Goal: Find specific page/section: Find specific page/section

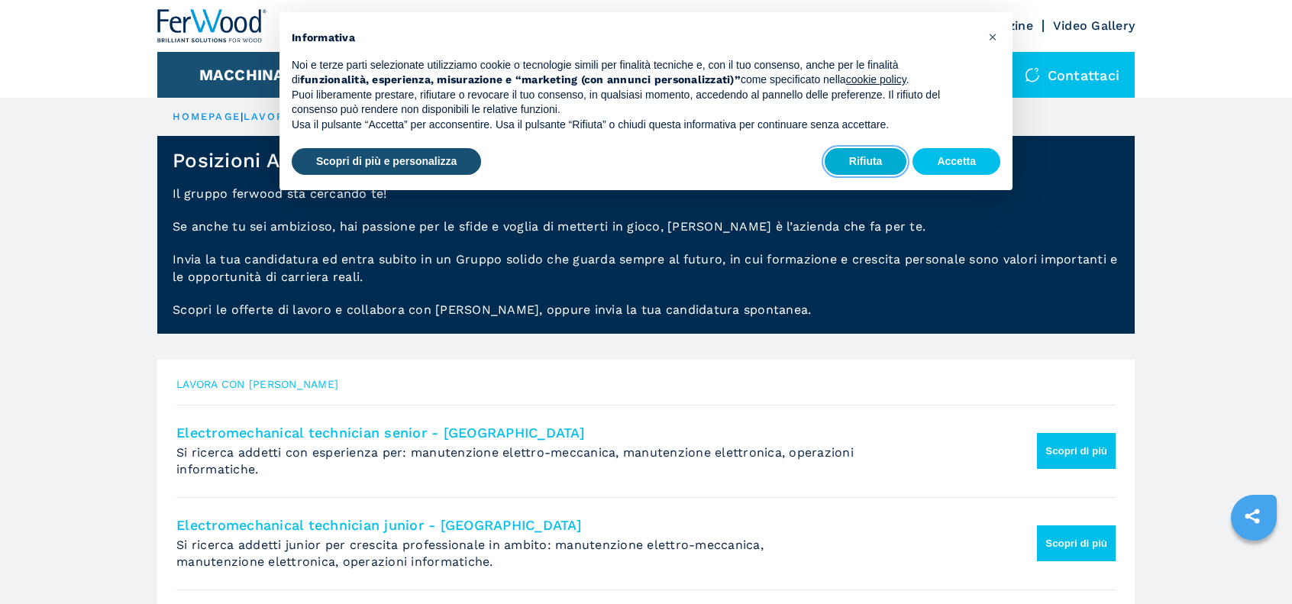
click at [865, 168] on button "Rifiuta" at bounding box center [866, 161] width 82 height 27
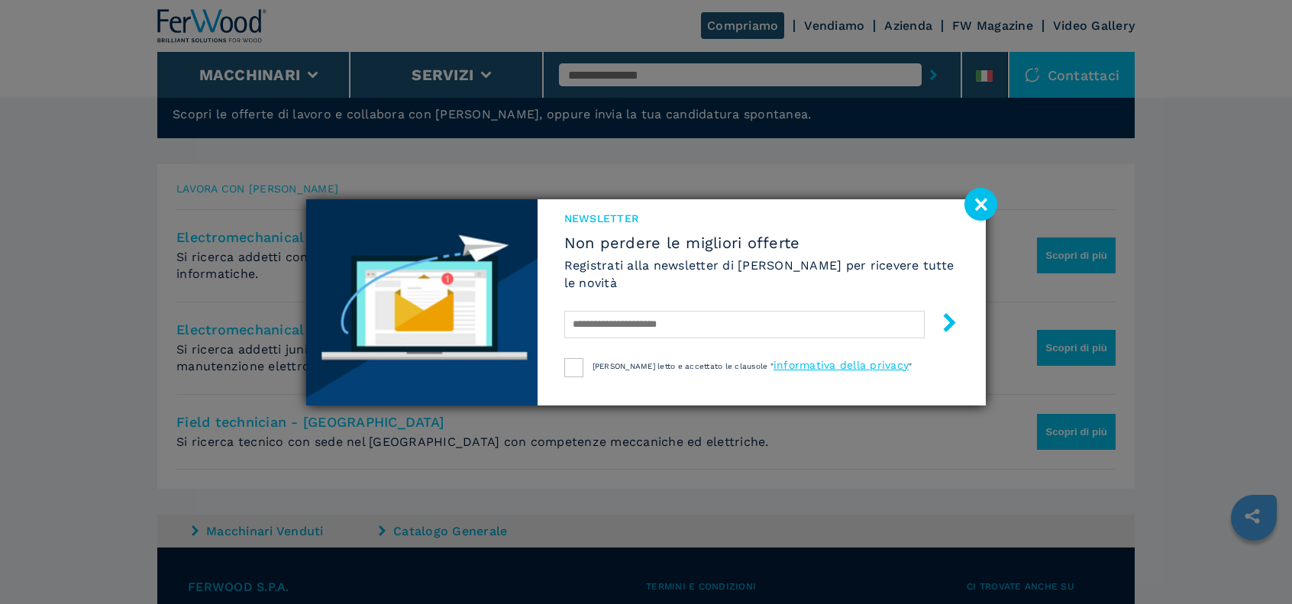
scroll to position [197, 0]
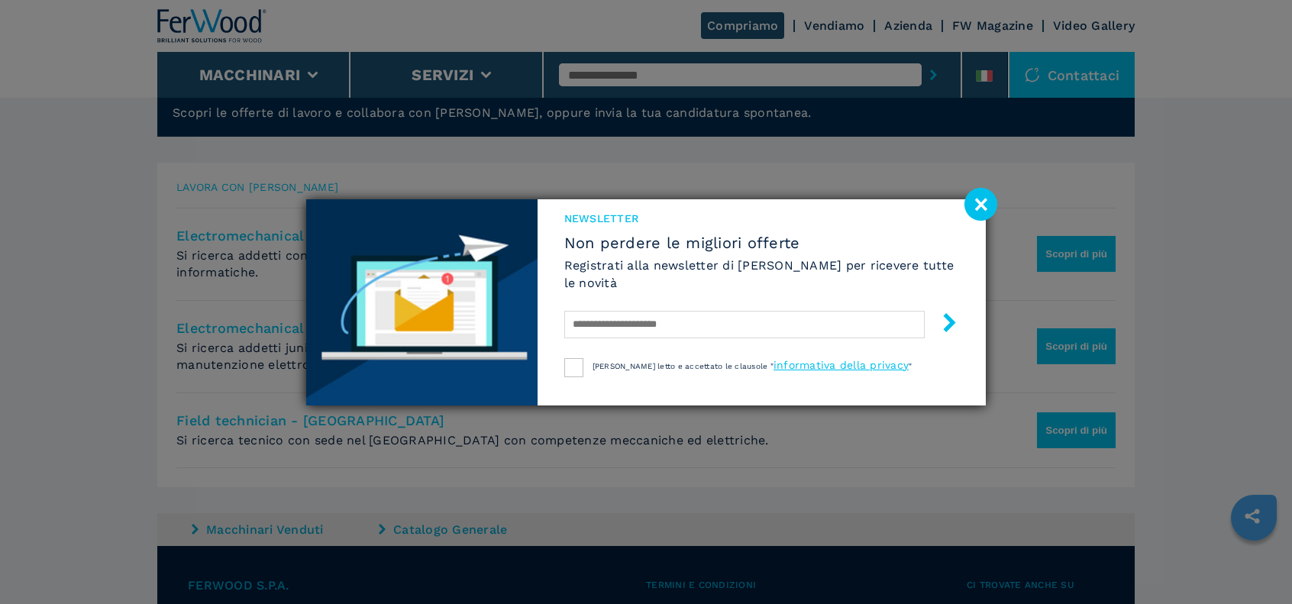
click at [987, 210] on image at bounding box center [980, 204] width 33 height 33
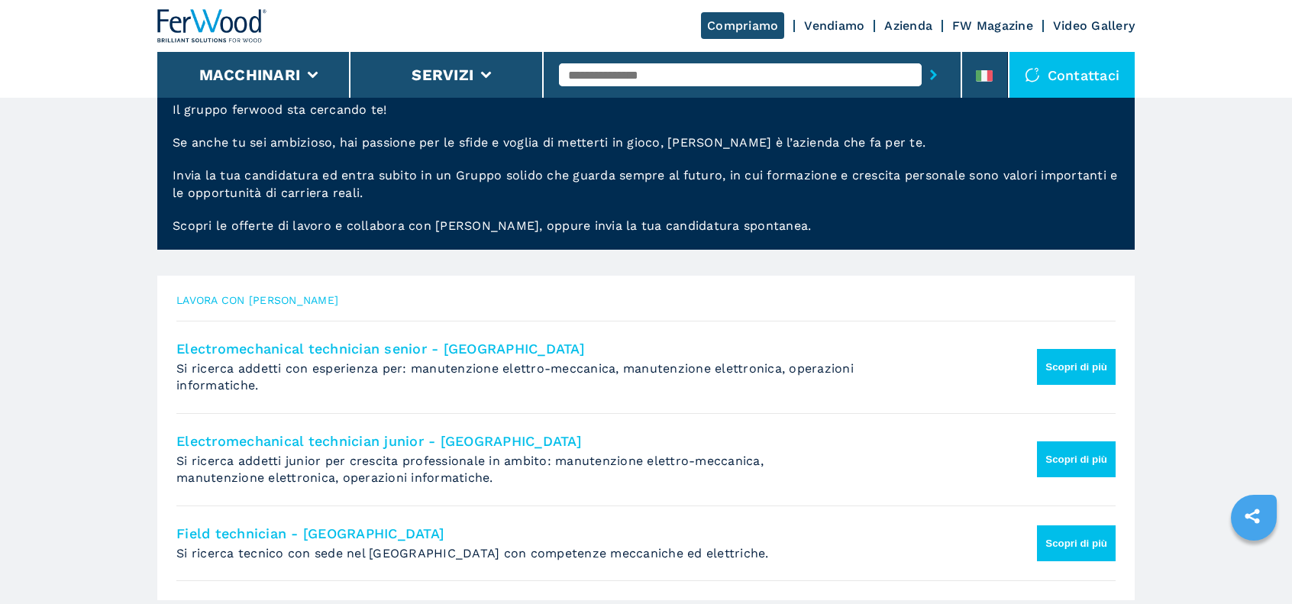
scroll to position [84, 0]
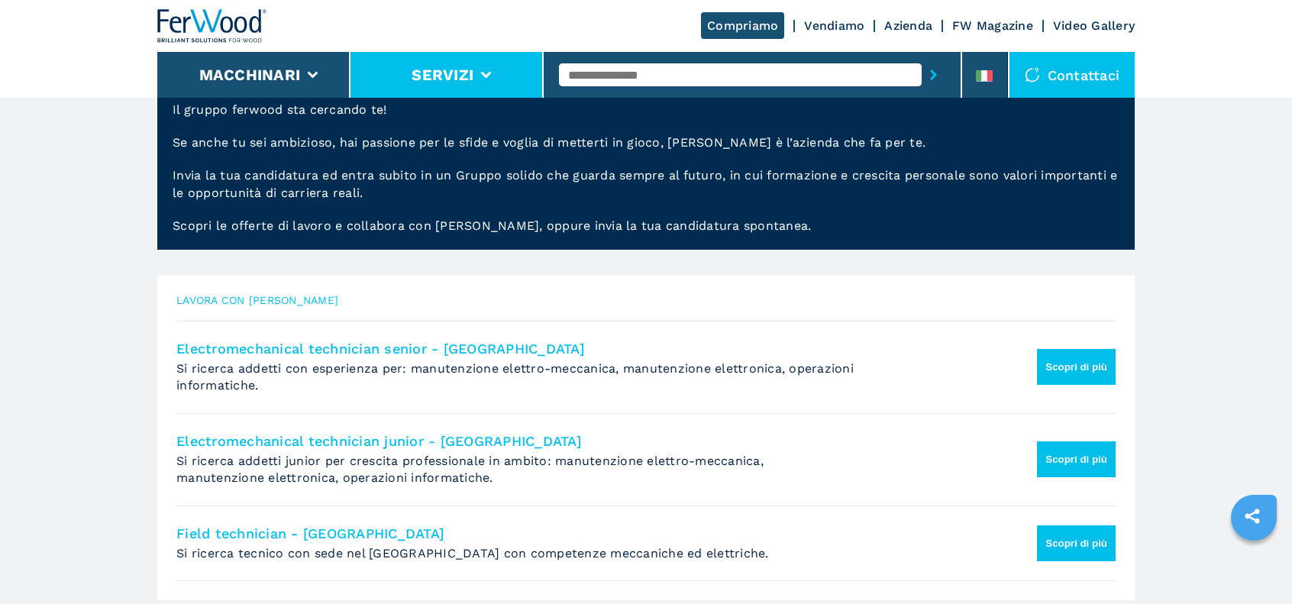
click at [489, 78] on icon at bounding box center [486, 75] width 11 height 7
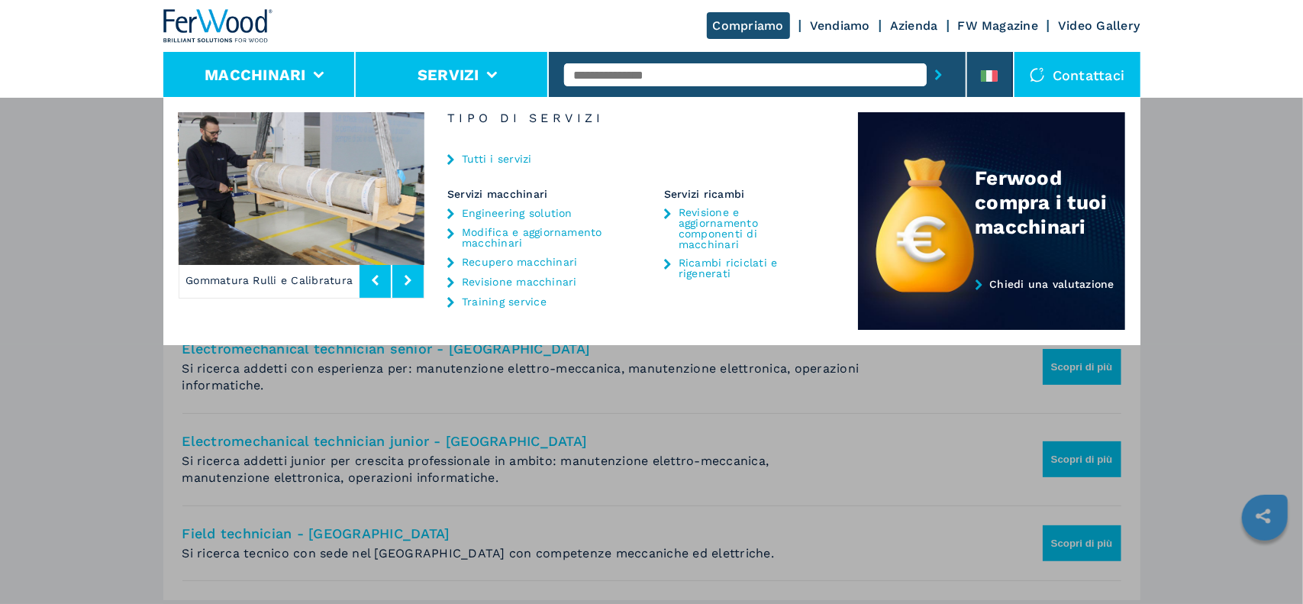
click at [324, 76] on li "Macchinari" at bounding box center [259, 75] width 193 height 46
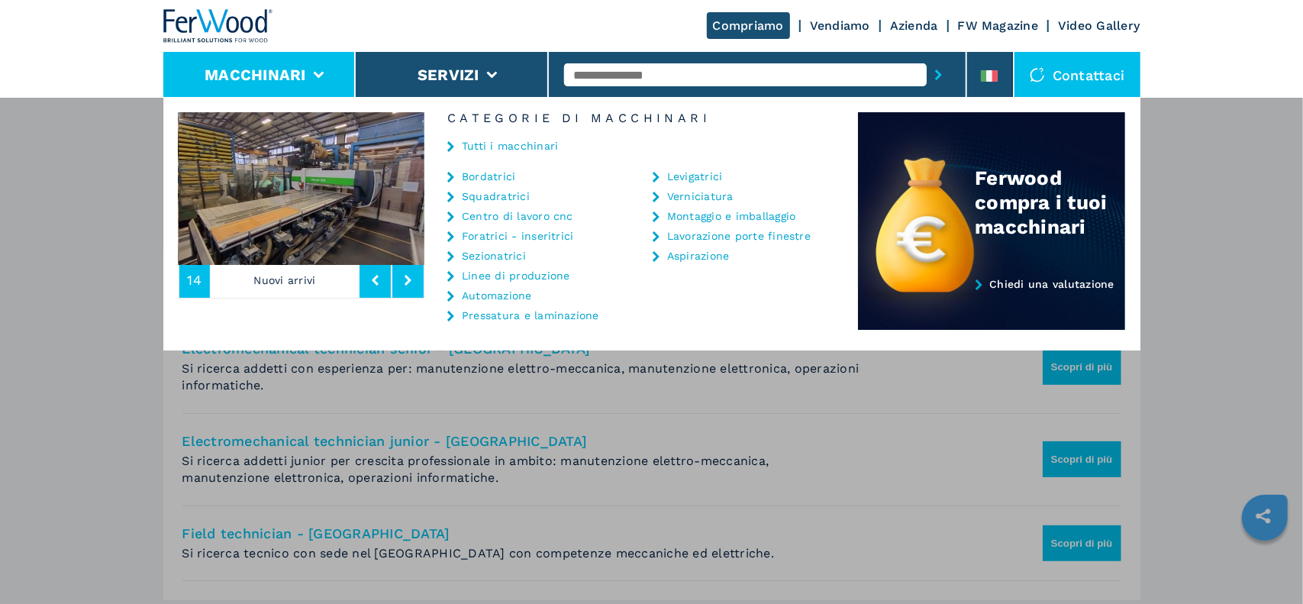
click at [411, 285] on button at bounding box center [407, 280] width 31 height 35
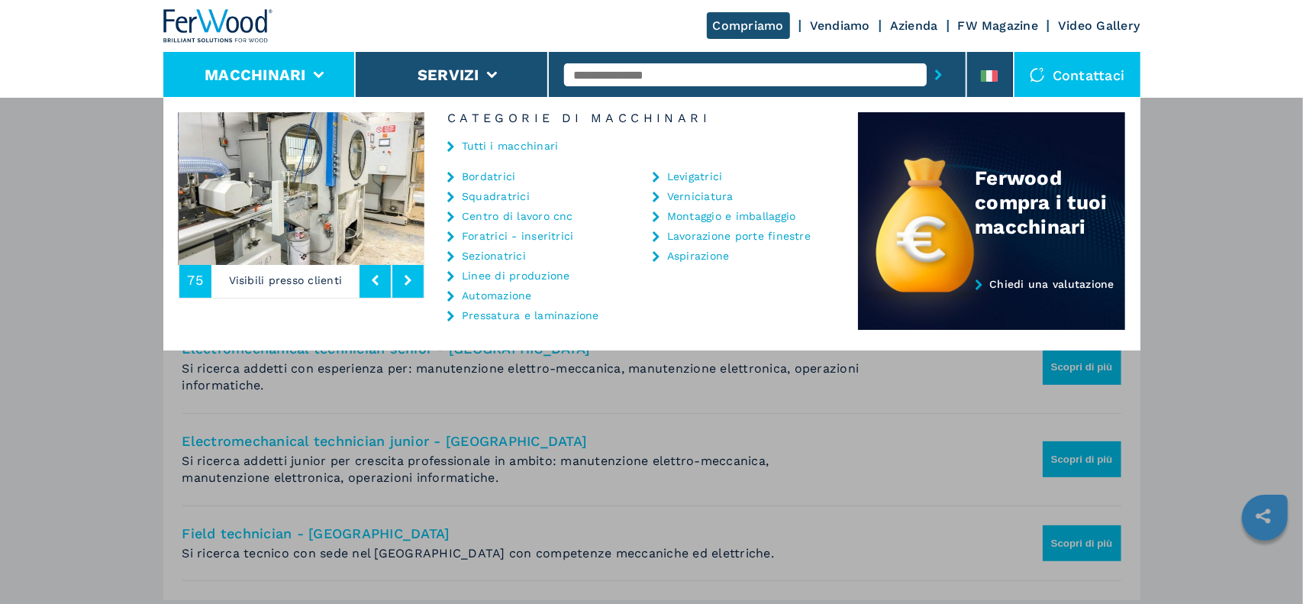
click at [411, 285] on button at bounding box center [407, 280] width 31 height 35
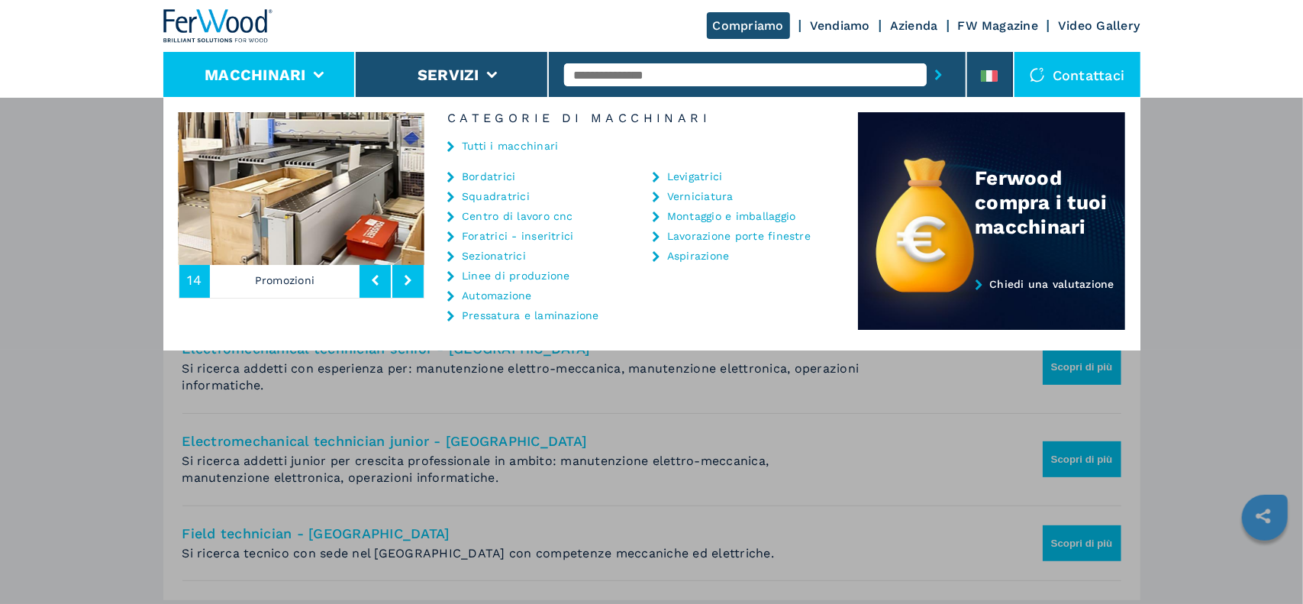
click at [411, 285] on button at bounding box center [407, 280] width 31 height 35
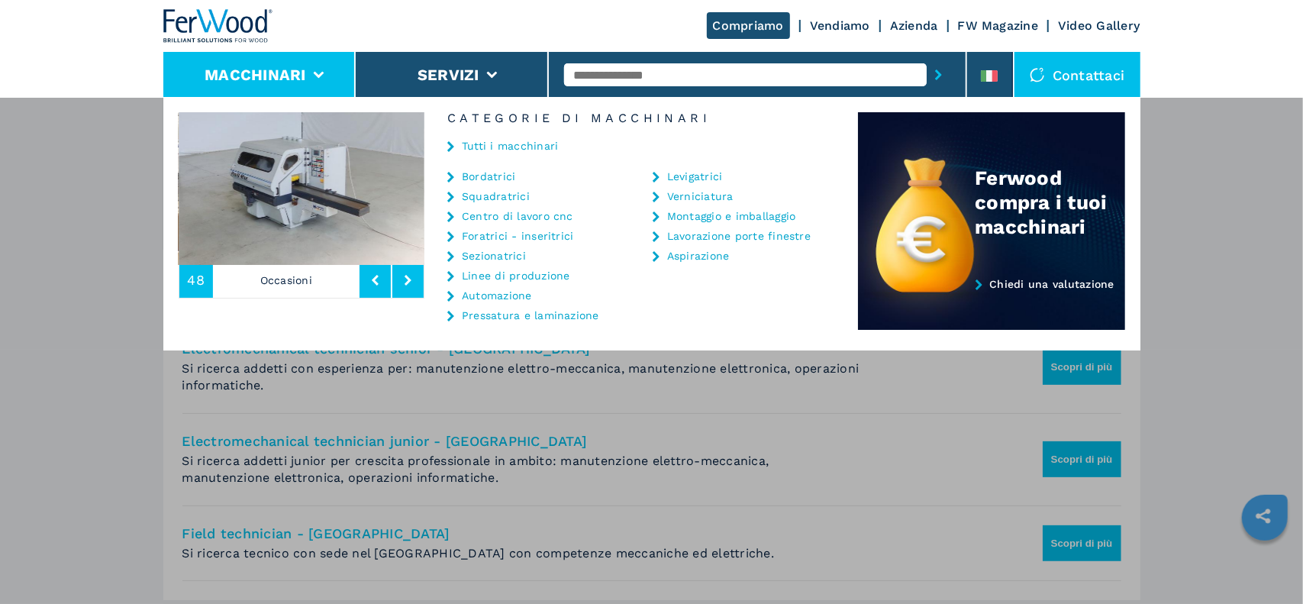
click at [422, 273] on button at bounding box center [407, 280] width 31 height 35
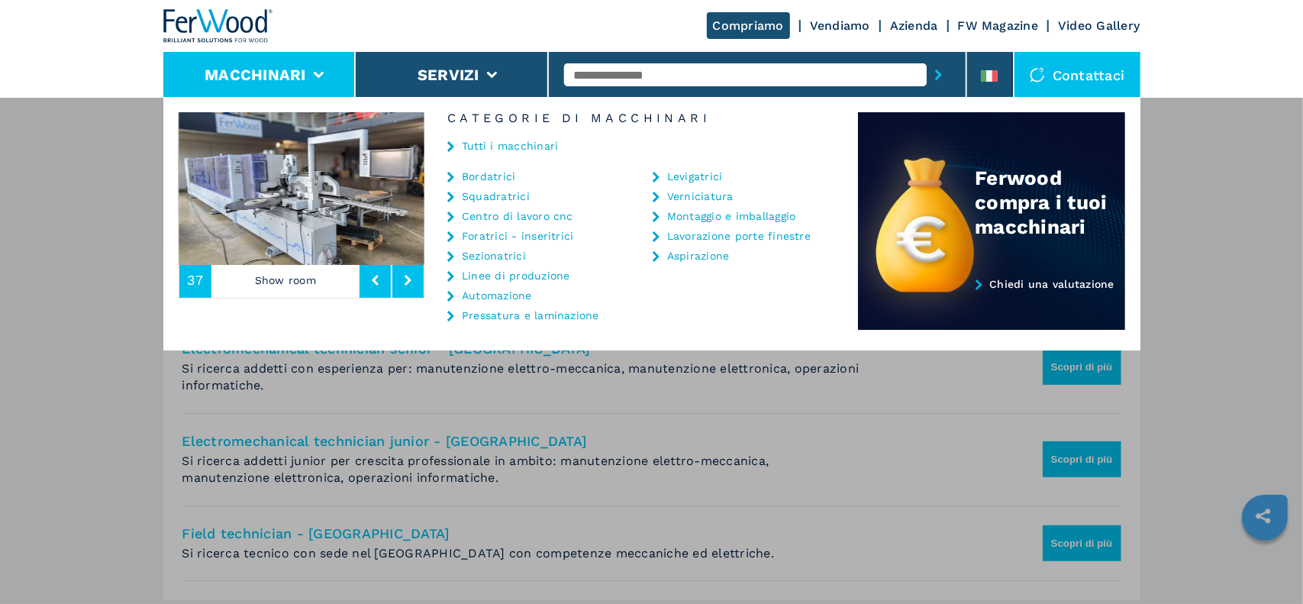
click at [422, 273] on button at bounding box center [407, 280] width 31 height 35
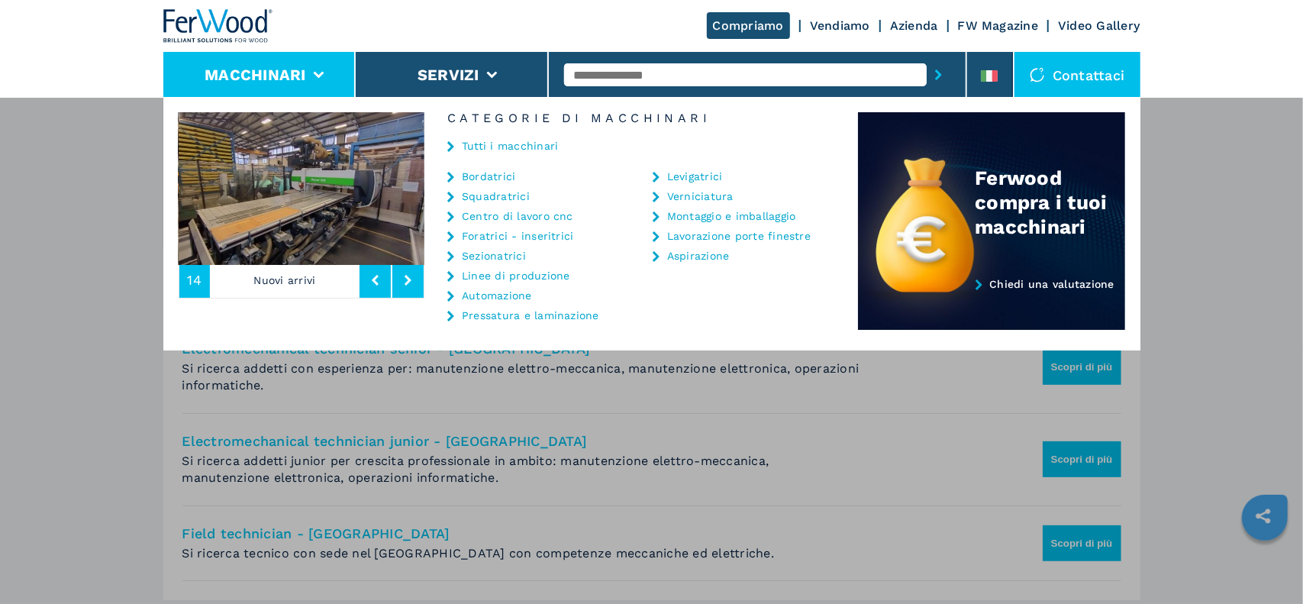
click at [422, 273] on button at bounding box center [407, 280] width 31 height 35
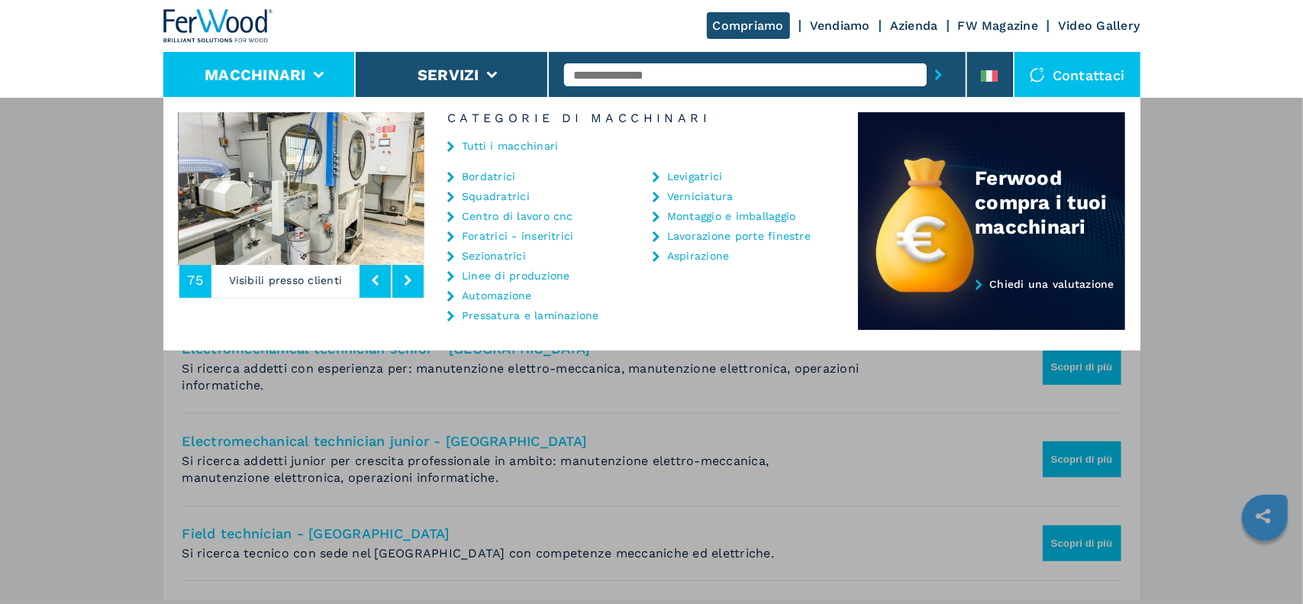
click at [414, 278] on button at bounding box center [407, 280] width 31 height 35
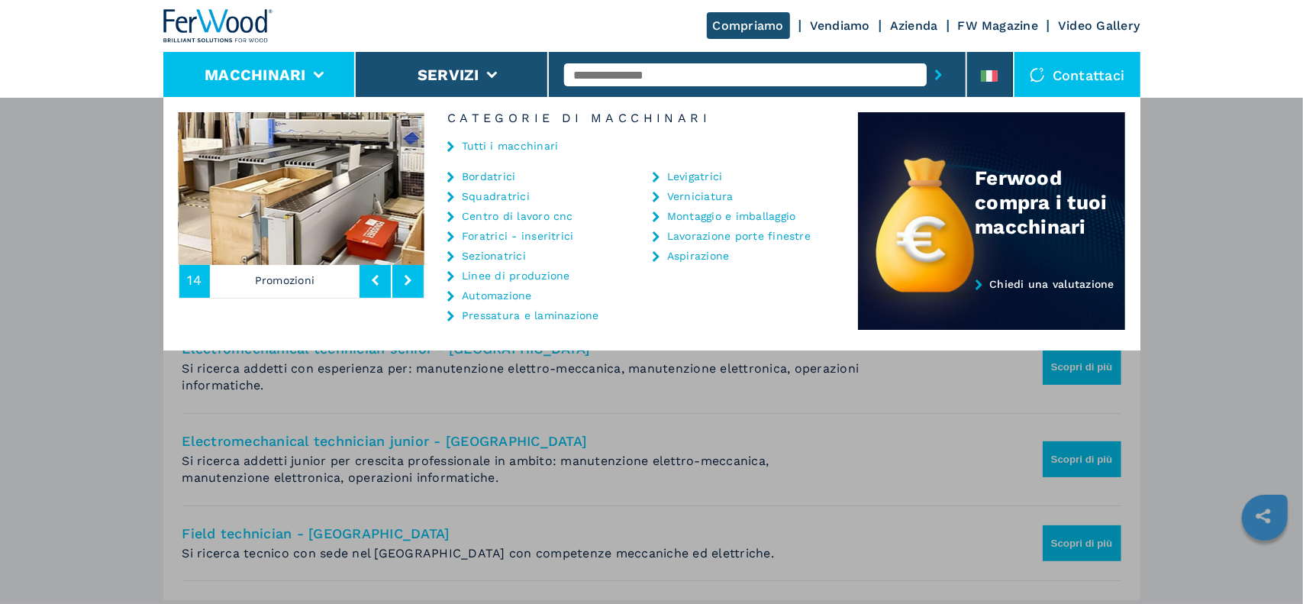
click at [414, 278] on button at bounding box center [407, 280] width 31 height 35
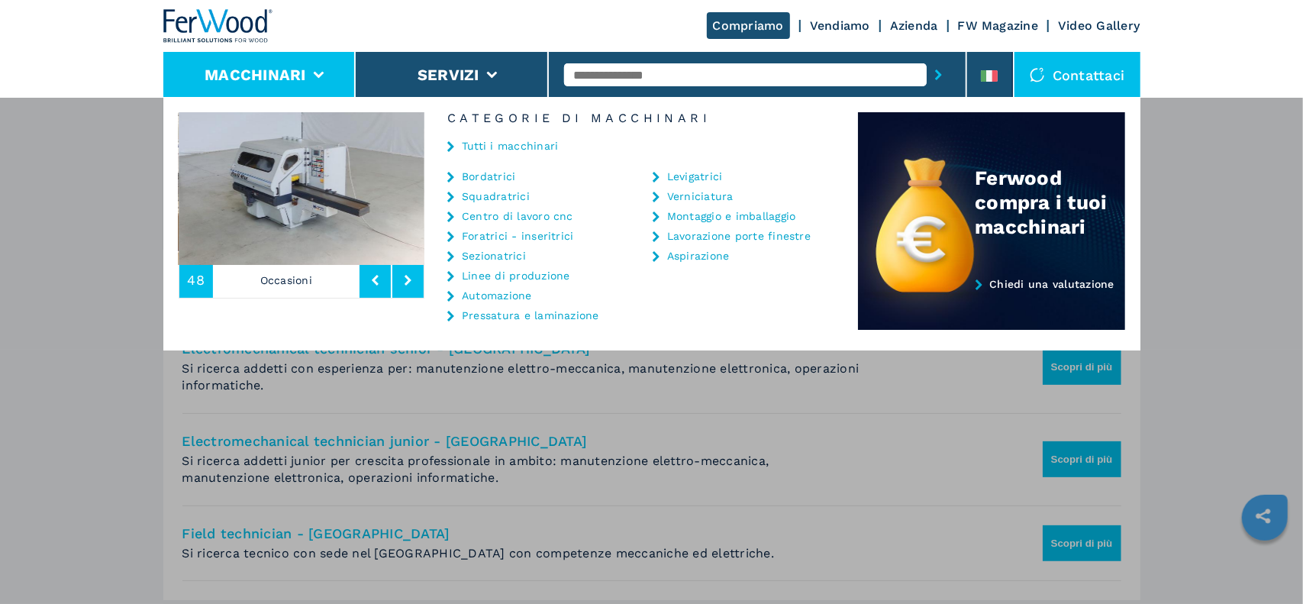
click at [414, 278] on button at bounding box center [407, 280] width 31 height 35
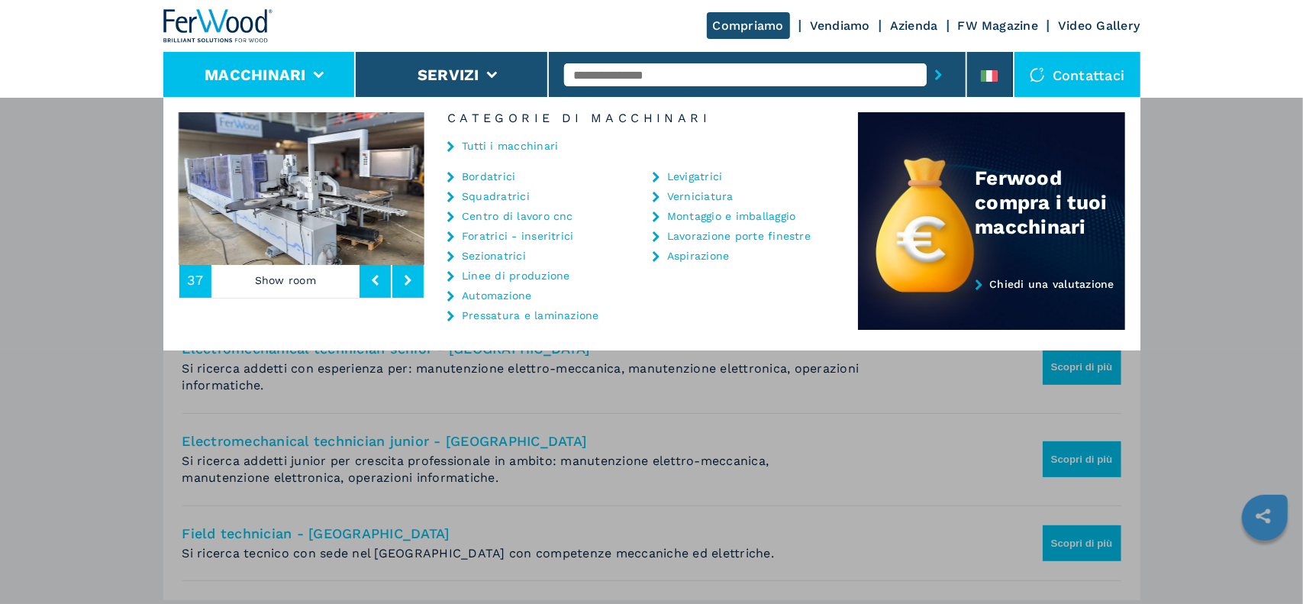
click at [86, 283] on div "Macchinari Bordatrici Squadratrici Centro di lavoro cnc Foratrici - inseritrici…" at bounding box center [651, 399] width 1303 height 604
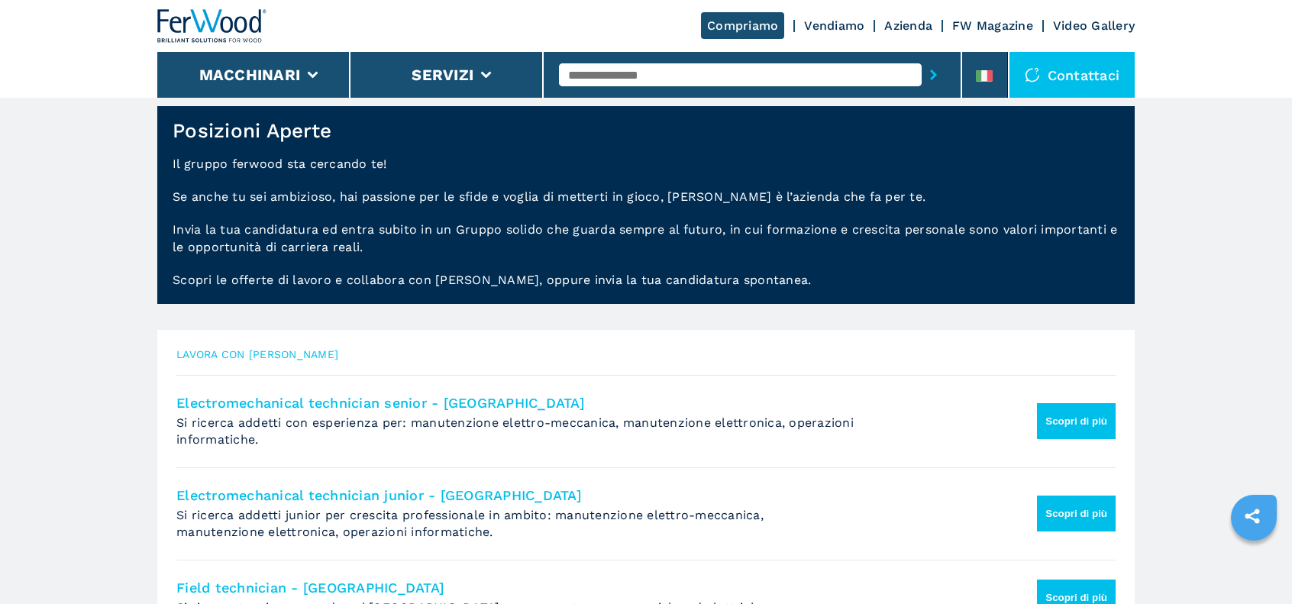
scroll to position [0, 0]
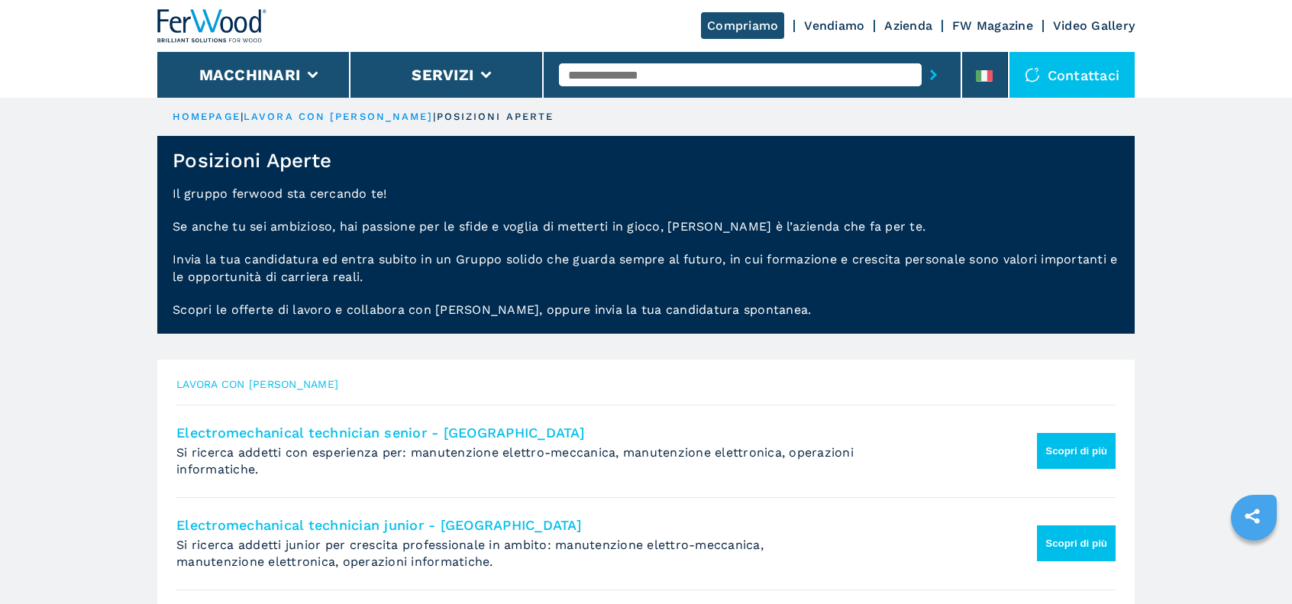
click at [342, 111] on link "lavora con [PERSON_NAME]" at bounding box center [338, 116] width 189 height 11
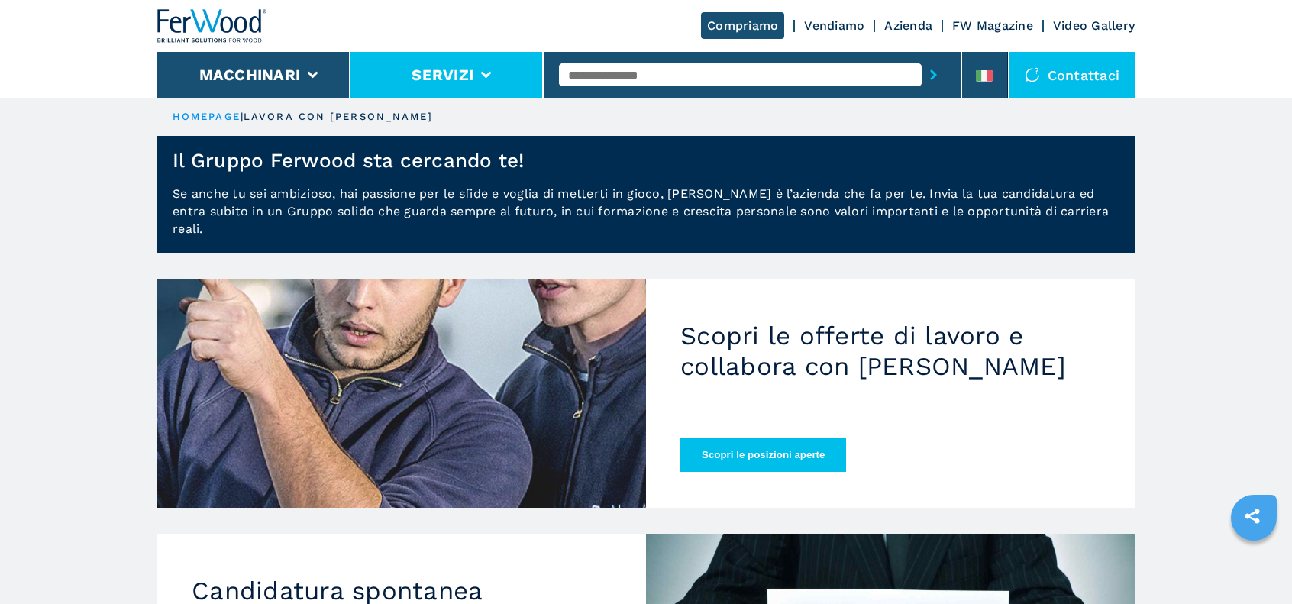
click at [487, 80] on li "Servizi" at bounding box center [446, 75] width 193 height 46
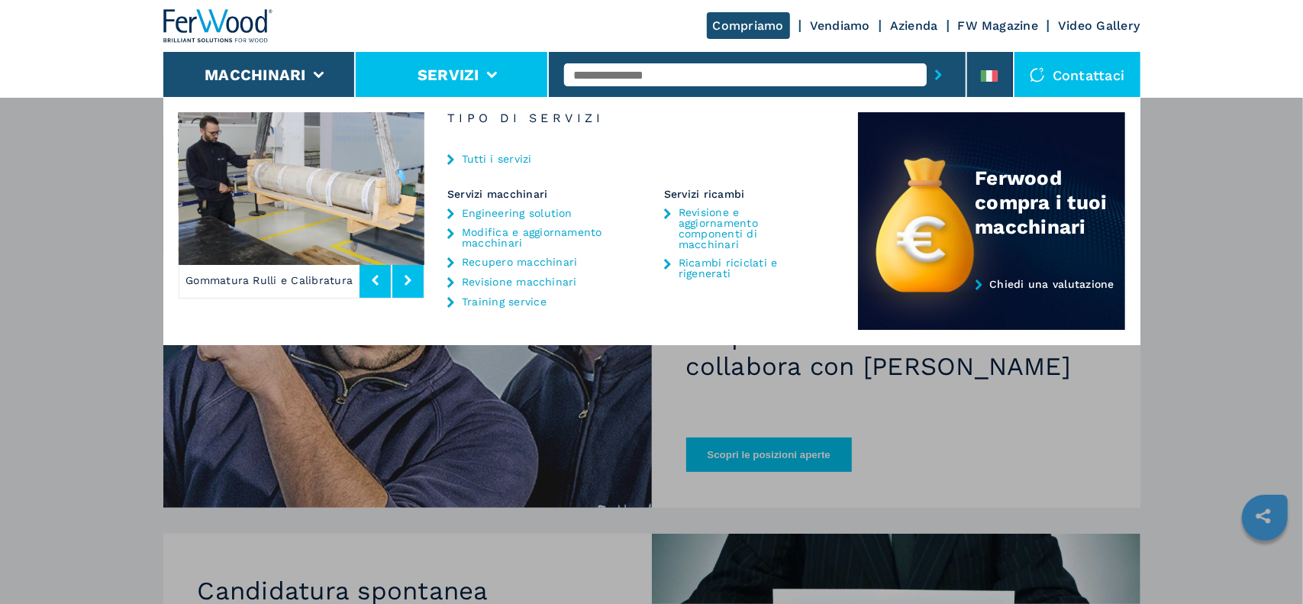
click at [525, 208] on link "Engineering solution" at bounding box center [517, 213] width 111 height 11
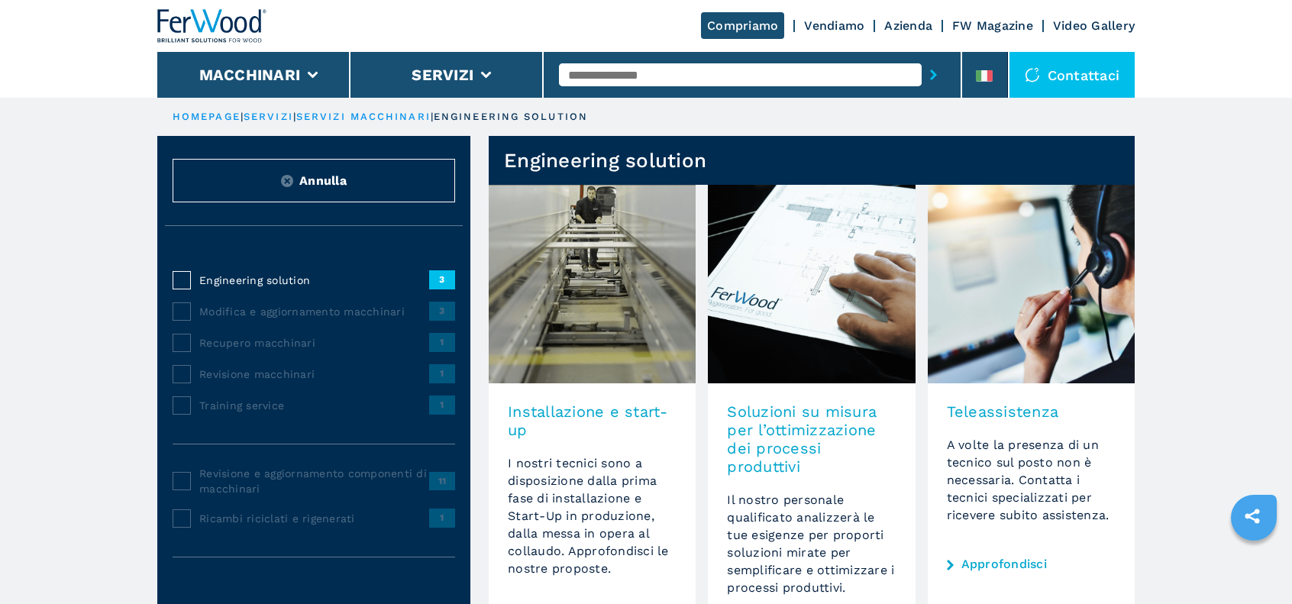
scroll to position [35, 0]
